Goal: Task Accomplishment & Management: Use online tool/utility

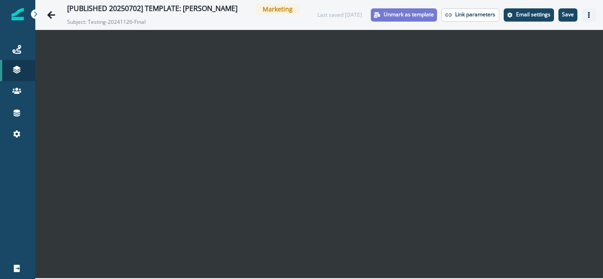
click at [587, 15] on icon "Actions" at bounding box center [589, 15] width 6 height 6
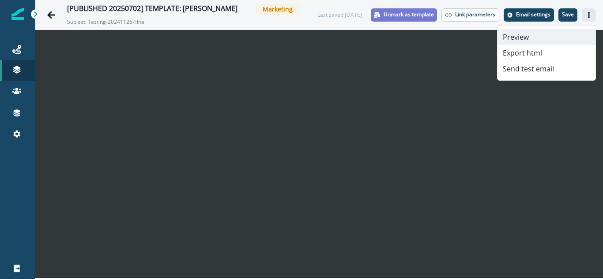
click at [543, 39] on button "Preview" at bounding box center [546, 37] width 98 height 16
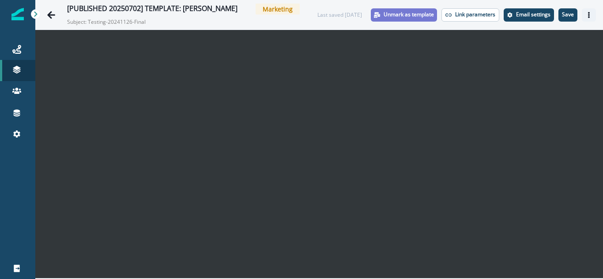
click at [590, 15] on icon "Actions" at bounding box center [589, 15] width 6 height 6
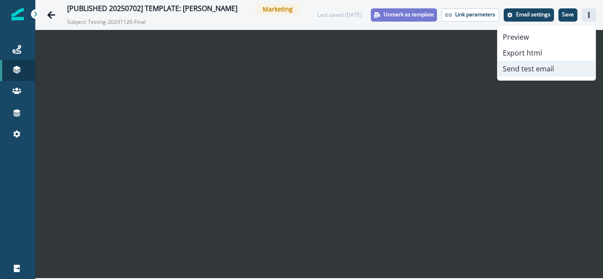
click at [539, 69] on button "Send test email" at bounding box center [546, 69] width 98 height 16
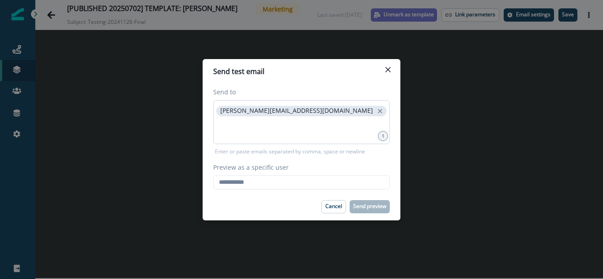
click at [345, 118] on div "[PERSON_NAME][EMAIL_ADDRESS][DOMAIN_NAME]" at bounding box center [301, 122] width 177 height 44
click at [491, 123] on div "Send test email Send to [PERSON_NAME][EMAIL_ADDRESS][DOMAIN_NAME] 1 Enter or pa…" at bounding box center [301, 139] width 603 height 279
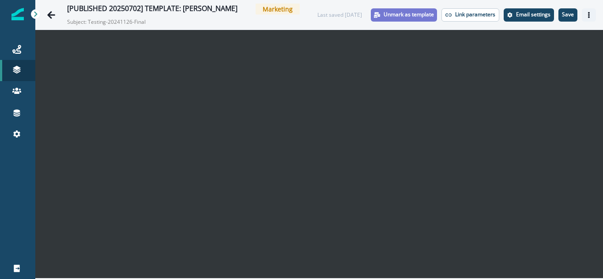
click at [587, 16] on icon "Actions" at bounding box center [589, 15] width 6 height 6
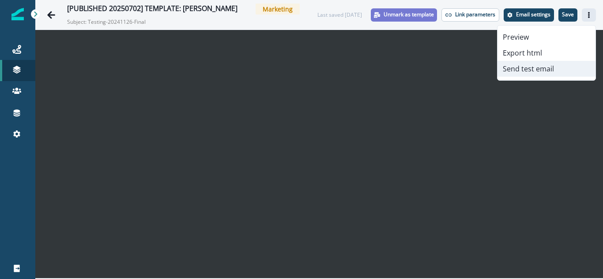
click at [532, 72] on button "Send test email" at bounding box center [546, 69] width 98 height 16
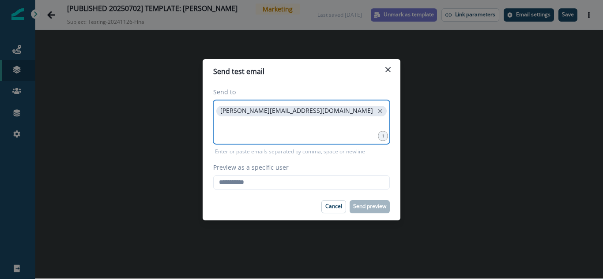
click at [290, 135] on input at bounding box center [301, 129] width 174 height 18
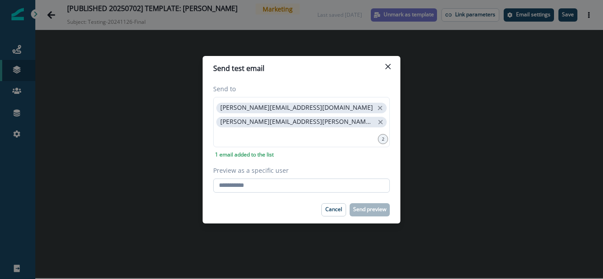
click at [252, 188] on input "Preview as a specific user" at bounding box center [301, 186] width 177 height 14
type input "**********"
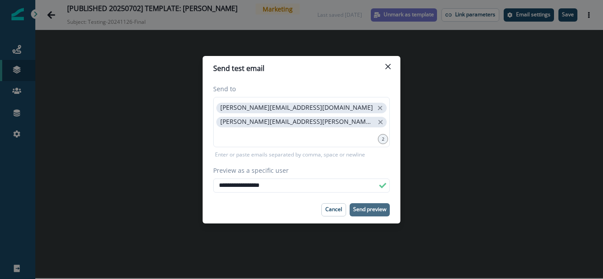
click at [367, 211] on p "Send preview" at bounding box center [369, 210] width 33 height 6
click at [388, 64] on icon "Close" at bounding box center [387, 66] width 5 height 5
